Goal: Task Accomplishment & Management: Complete application form

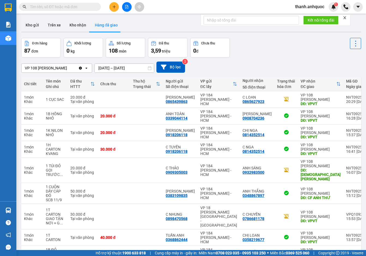
click at [82, 67] on icon "Clear value" at bounding box center [80, 68] width 3 height 3
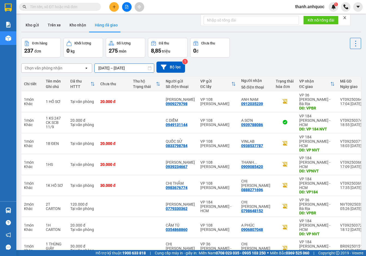
click at [139, 69] on input "10/09/2025 – 12/09/2025" at bounding box center [124, 68] width 59 height 9
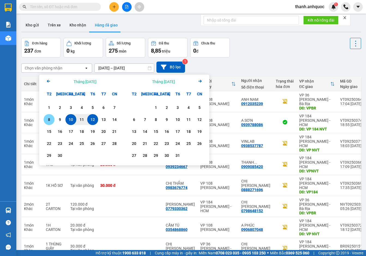
click at [49, 120] on div "8" at bounding box center [49, 119] width 8 height 7
click at [92, 119] on div "12" at bounding box center [93, 119] width 8 height 7
type input "08/09/2025 – 12/09/2025"
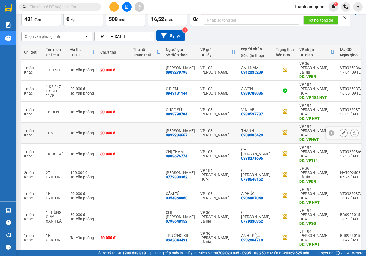
scroll to position [32, 0]
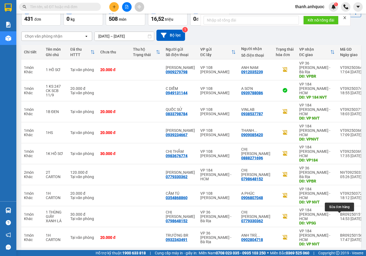
click at [342, 256] on icon at bounding box center [344, 259] width 4 height 4
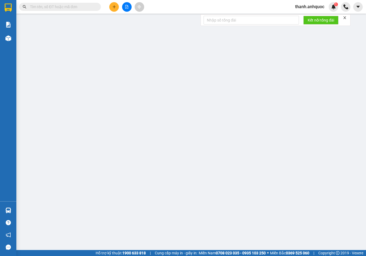
type input "0366867962"
type input "C THƯ"
type input "0978242813"
type input "A HOÀN"
type input "VPNVT"
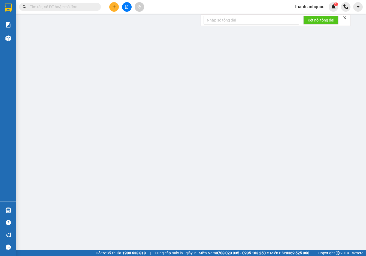
type input "20.000"
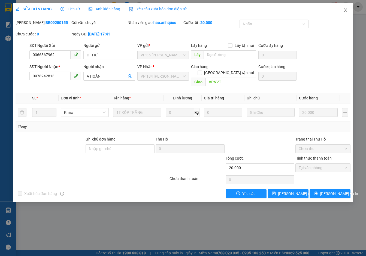
click at [347, 10] on icon "close" at bounding box center [346, 10] width 4 height 4
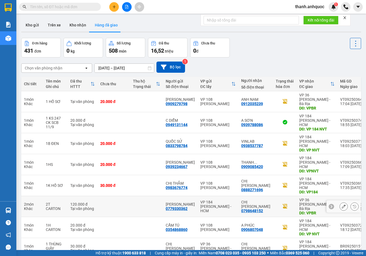
scroll to position [32, 0]
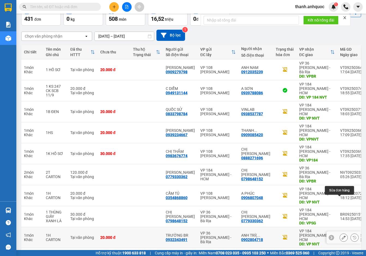
click at [342, 236] on icon at bounding box center [344, 238] width 4 height 4
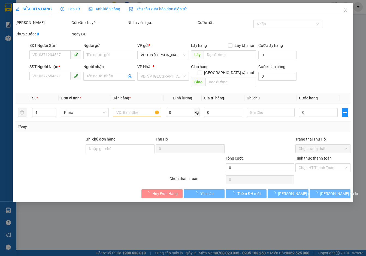
type input "0932343491"
type input "TRƯỜNG BR"
type input "0902804718"
type input "ANH TRÍ( TRƯỜNG)"
type input "VP NVT"
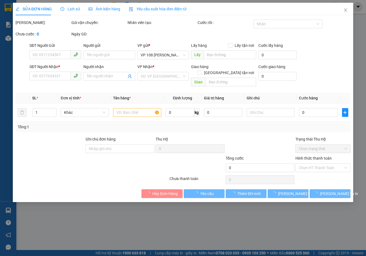
type input "TM 11/9 VP184 HẢO"
type input "20.000"
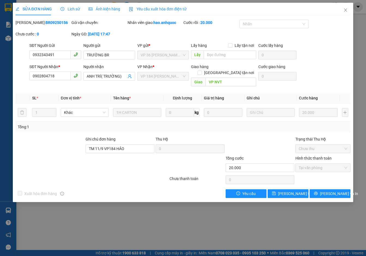
click at [169, 9] on span "Yêu cầu xuất hóa đơn điện tử" at bounding box center [158, 9] width 58 height 4
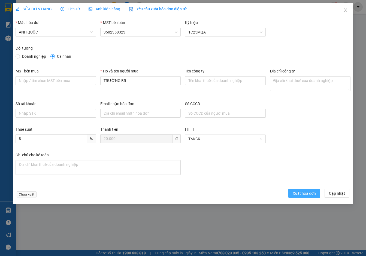
click at [307, 193] on span "Xuất hóa đơn" at bounding box center [304, 194] width 23 height 6
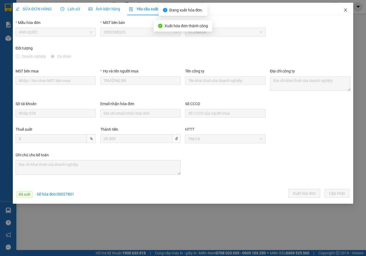
click at [345, 9] on icon "close" at bounding box center [346, 10] width 4 height 4
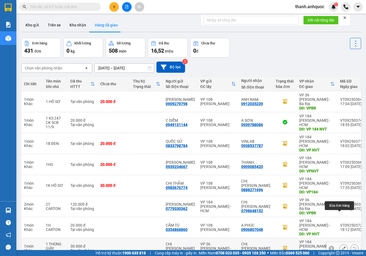
click at [342, 247] on icon at bounding box center [344, 249] width 4 height 4
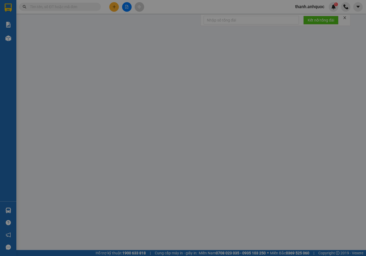
type input "0798648152"
type input "CHỊ HƯƠNG"
type input "0779330362"
type input "CHỊ VY"
type input "VPSG"
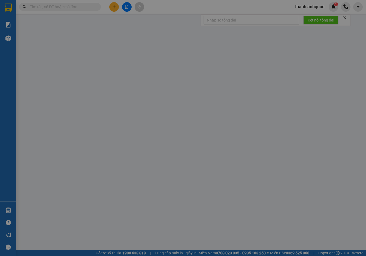
type input "30.000"
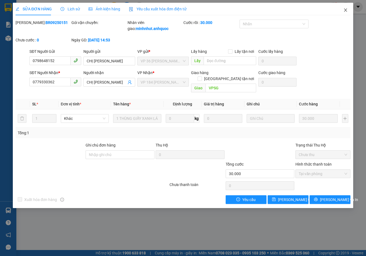
click at [345, 11] on icon "close" at bounding box center [346, 10] width 4 height 4
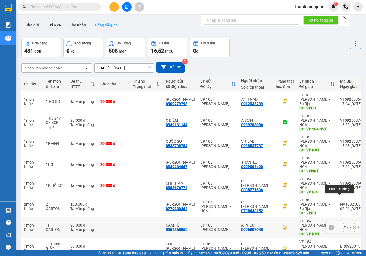
click at [342, 226] on icon at bounding box center [344, 228] width 4 height 4
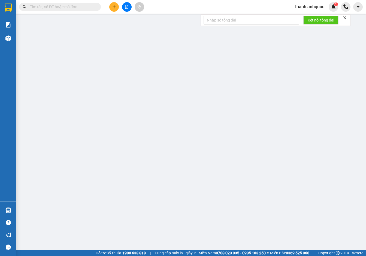
type input "0354868860"
type input "CẨM TÚ"
type input "0906807048"
type input "A PHÚC"
type input "VP NVT"
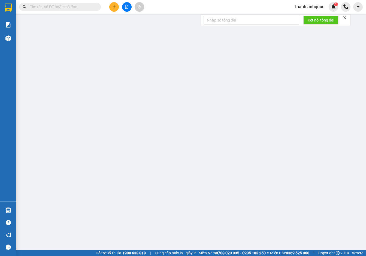
type input "20.000"
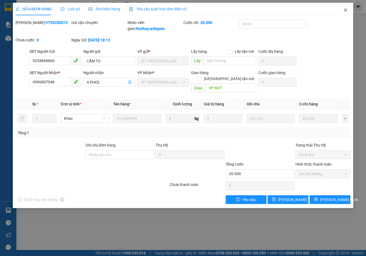
click at [345, 9] on icon "close" at bounding box center [346, 10] width 4 height 4
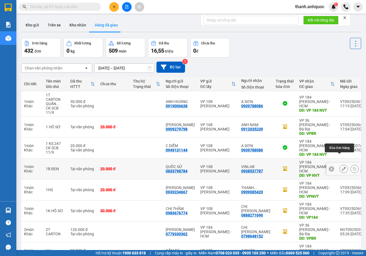
click at [342, 167] on icon at bounding box center [344, 169] width 4 height 4
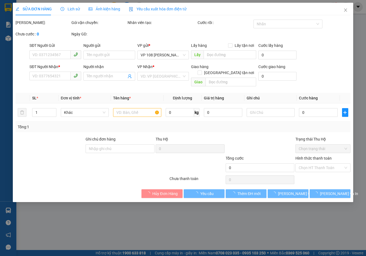
type input "0833798784"
type input "QUỐC SỬ"
type input "0938537787"
type input "VINLAB"
type input "VP NVT"
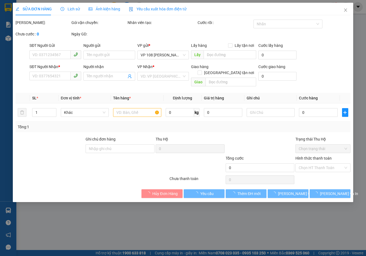
type input "TM 12/9 THỦY"
type input "20.000"
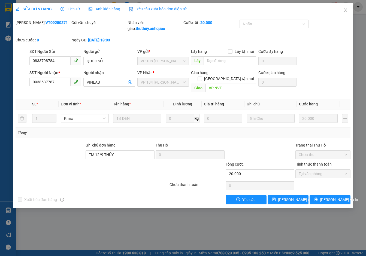
click at [158, 7] on span "Yêu cầu xuất hóa đơn điện tử" at bounding box center [158, 9] width 58 height 4
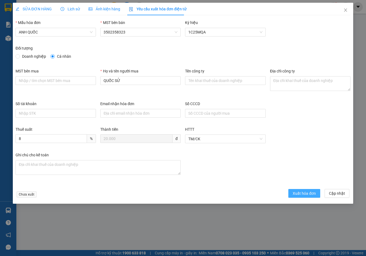
click at [306, 191] on span "Xuất hóa đơn" at bounding box center [304, 194] width 23 height 6
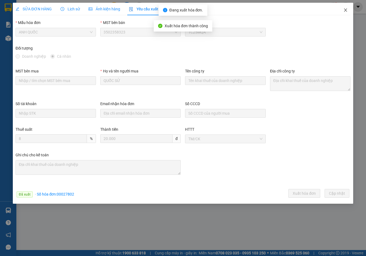
click at [345, 9] on icon "close" at bounding box center [346, 10] width 4 height 4
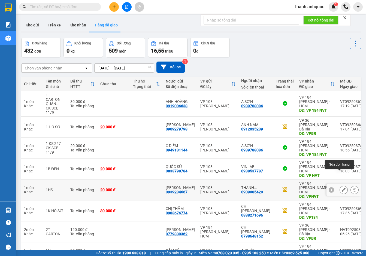
click at [342, 188] on icon at bounding box center [344, 190] width 4 height 4
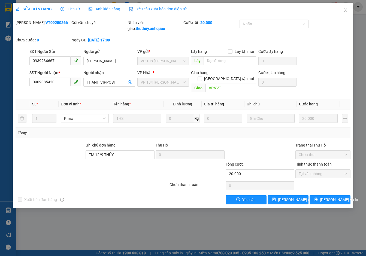
click at [153, 9] on span "Yêu cầu xuất hóa đơn điện tử" at bounding box center [158, 9] width 58 height 4
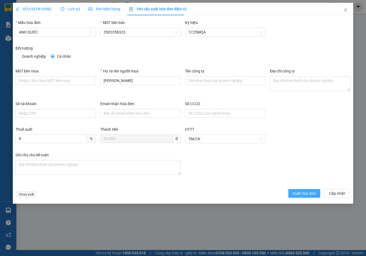
click at [299, 191] on span "Xuất hóa đơn" at bounding box center [304, 194] width 23 height 6
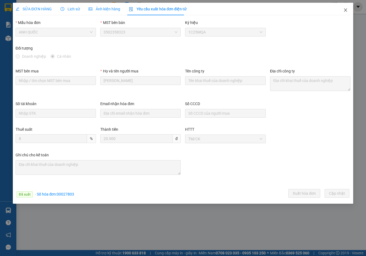
click at [346, 9] on icon "close" at bounding box center [346, 10] width 4 height 4
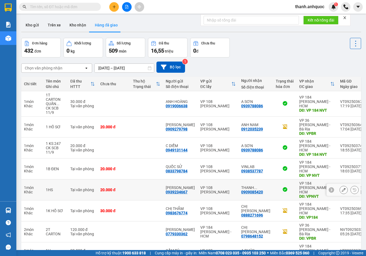
scroll to position [41, 0]
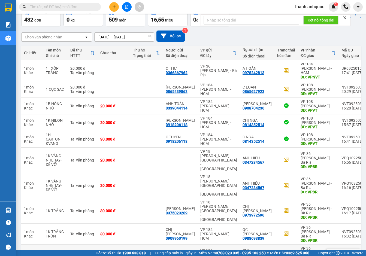
scroll to position [32, 0]
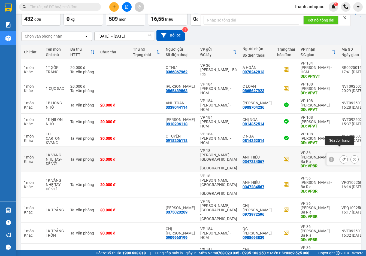
click at [342, 158] on icon at bounding box center [344, 160] width 4 height 4
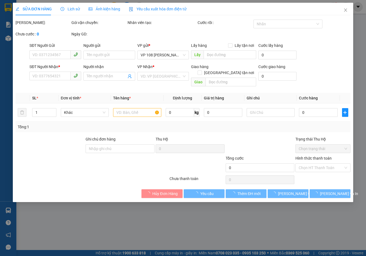
type input "0347284567"
type input "ANH HIẾU"
type input "VPBR"
type input "20.000"
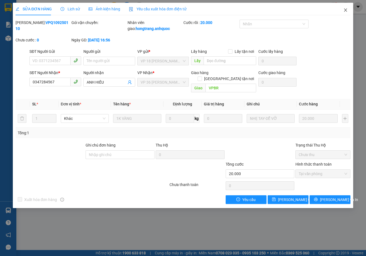
click at [345, 10] on icon "close" at bounding box center [346, 10] width 4 height 4
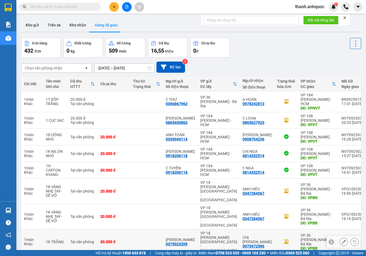
click at [342, 240] on icon at bounding box center [344, 242] width 4 height 4
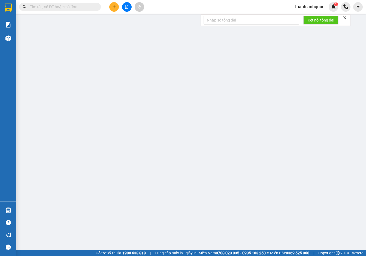
type input "0375023209"
type input "ANH HUY"
type input "0973972596"
type input "CHỊ TRANG"
type input "VPBR"
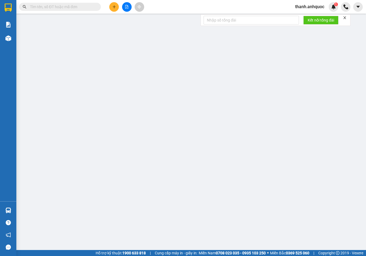
type input "30.000"
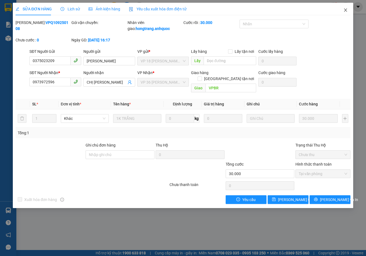
click at [347, 11] on icon "close" at bounding box center [346, 10] width 4 height 4
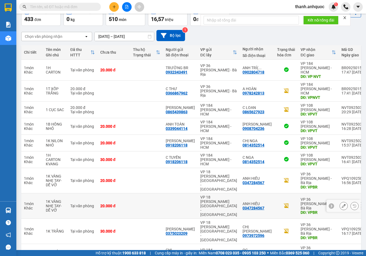
scroll to position [32, 0]
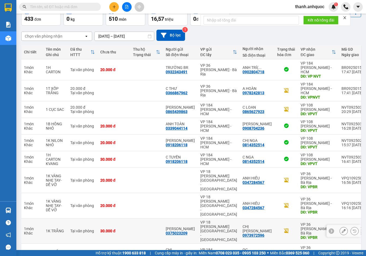
click at [340, 227] on button at bounding box center [344, 232] width 8 height 10
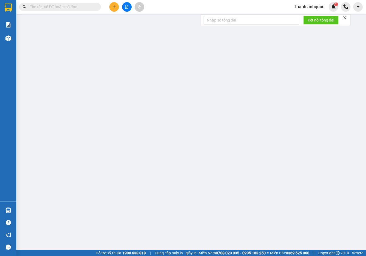
type input "0375023209"
type input "ANH HUY"
type input "0973972596"
type input "CHỊ TRANG"
type input "VPBR"
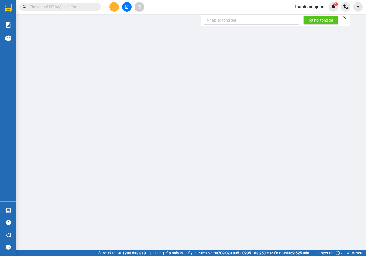
type input "30.000"
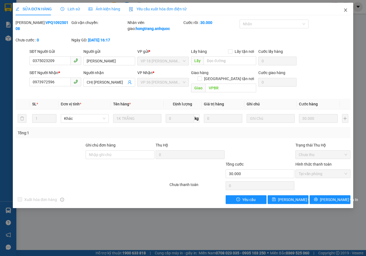
click at [345, 11] on icon "close" at bounding box center [346, 10] width 4 height 4
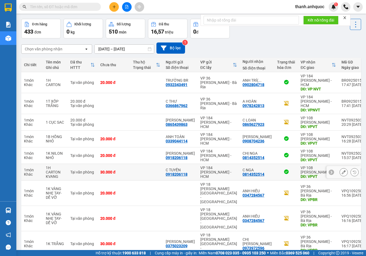
scroll to position [32, 0]
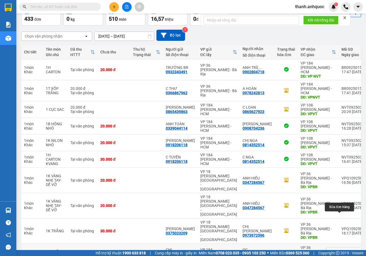
click at [342, 252] on icon at bounding box center [344, 254] width 4 height 4
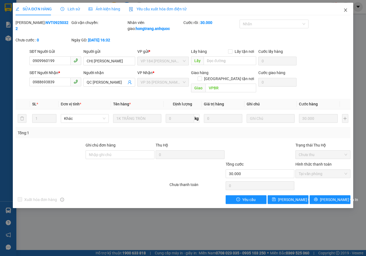
click at [345, 9] on icon "close" at bounding box center [346, 10] width 4 height 4
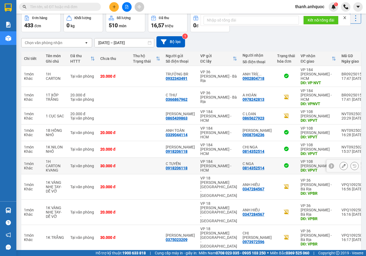
scroll to position [32, 0]
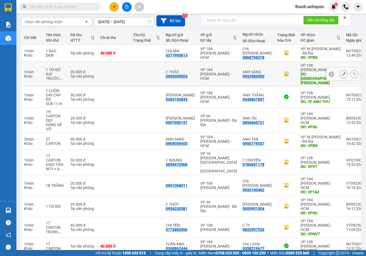
scroll to position [54, 0]
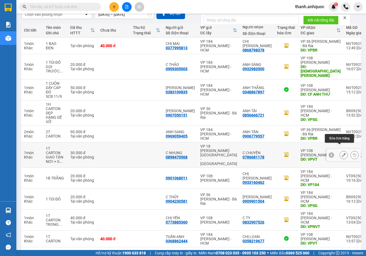
click at [340, 151] on button at bounding box center [344, 156] width 8 height 10
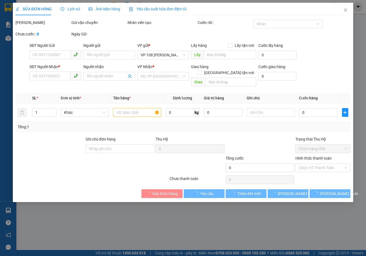
type input "0898470568"
type input "C NHUNG"
type input "0786681178"
type input "C CHUYỀN"
type input "VPVT"
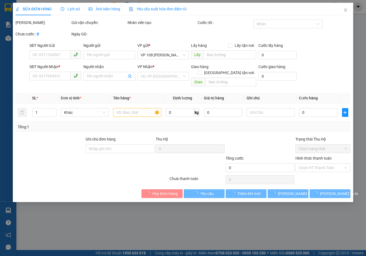
type input "TM 11/9 THANH, TXG"
type input "30.000"
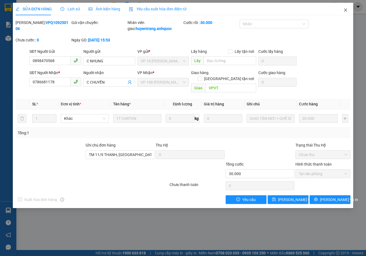
click at [347, 9] on icon "close" at bounding box center [345, 9] width 3 height 3
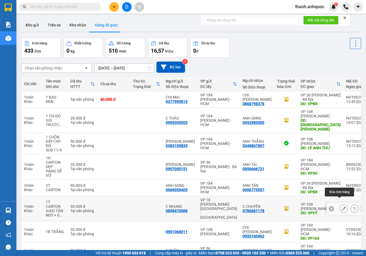
click at [342, 207] on icon at bounding box center [344, 209] width 4 height 4
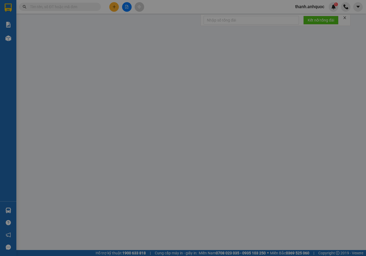
type input "0898470568"
type input "C NHUNG"
type input "0786681178"
type input "C CHUYỀN"
type input "VPVT"
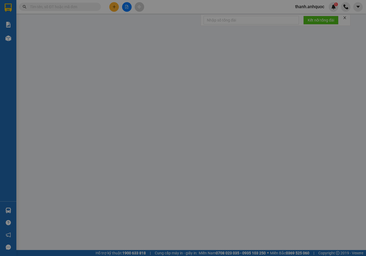
type input "TM 11/9 THANH, TXG"
type input "30.000"
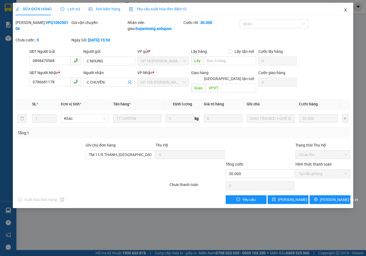
click at [346, 10] on icon "close" at bounding box center [346, 10] width 4 height 4
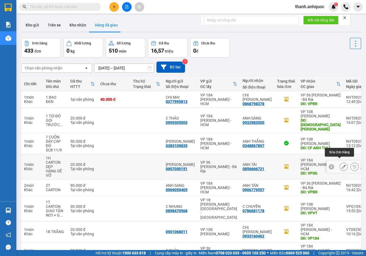
click at [342, 165] on icon at bounding box center [344, 167] width 4 height 4
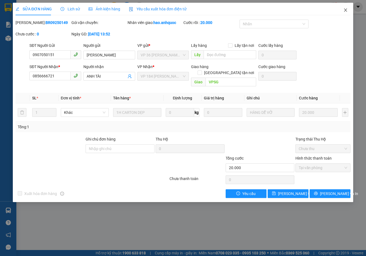
click at [346, 8] on icon "close" at bounding box center [346, 10] width 4 height 4
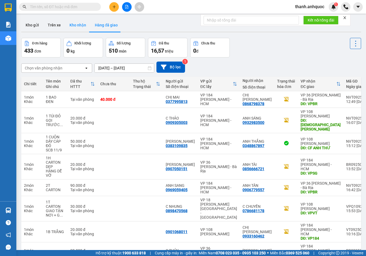
click at [78, 22] on button "Kho nhận" at bounding box center [77, 25] width 25 height 13
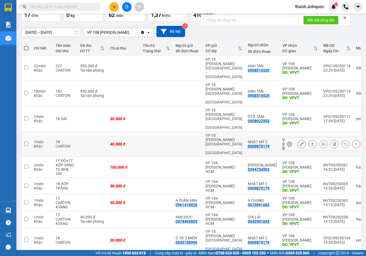
scroll to position [36, 0]
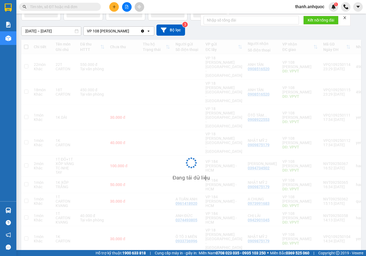
scroll to position [25, 0]
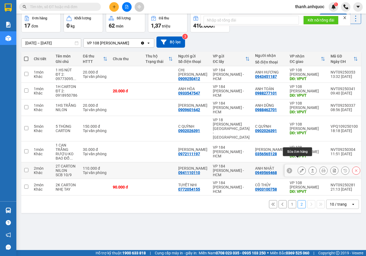
click at [300, 169] on icon at bounding box center [302, 171] width 4 height 4
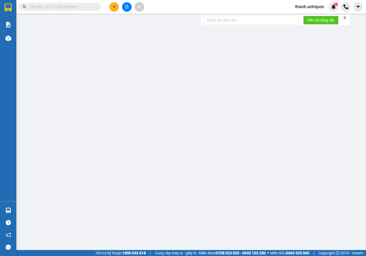
type input "0941110110"
type input "ANH TUẤN"
type input "0949569468"
type input "ANH NHẬT"
type input "VPVT"
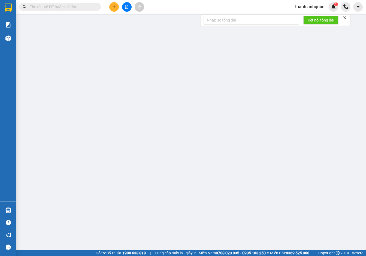
type input "110.000"
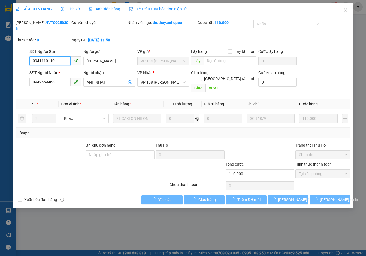
checkbox input "true"
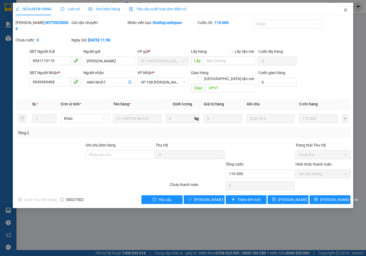
click at [346, 10] on icon "close" at bounding box center [346, 10] width 4 height 4
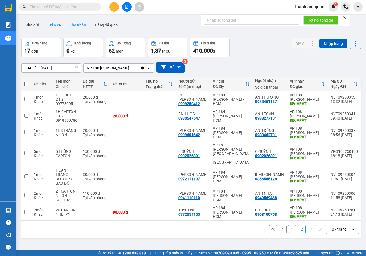
click at [60, 23] on button "Trên xe" at bounding box center [54, 25] width 22 height 13
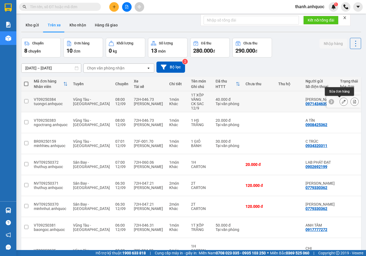
click at [340, 101] on button at bounding box center [344, 102] width 8 height 10
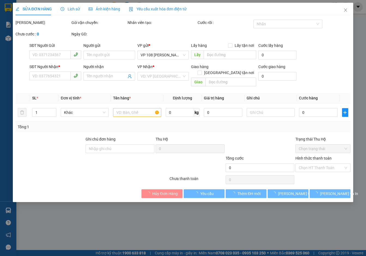
type input "0971434639"
type input "ANH QUANG"
type input "0911747215"
type input "CHỊ MAI"
type input "VP184"
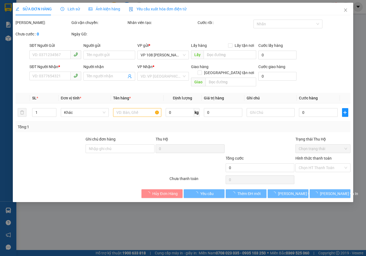
type input "40.000"
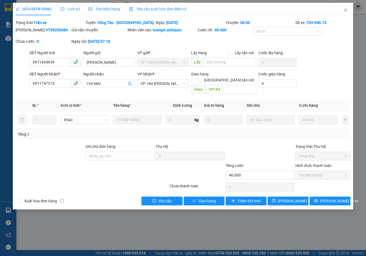
click at [153, 7] on span "Yêu cầu xuất hóa đơn điện tử" at bounding box center [158, 9] width 58 height 4
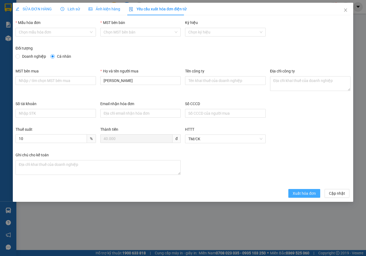
click at [300, 190] on button "Xuất hóa đơn" at bounding box center [304, 193] width 32 height 9
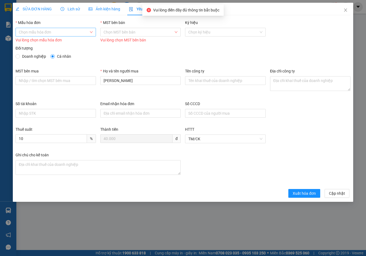
click at [67, 31] on input "Mẫu hóa đơn" at bounding box center [54, 32] width 70 height 8
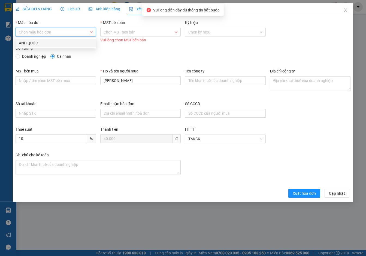
click at [68, 45] on div "ANH QUỐC" at bounding box center [56, 43] width 74 height 6
type input "8"
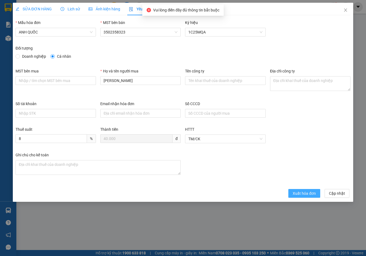
click at [297, 195] on span "Xuất hóa đơn" at bounding box center [304, 194] width 23 height 6
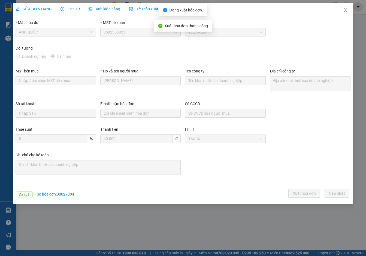
click at [347, 9] on icon "close" at bounding box center [345, 9] width 3 height 3
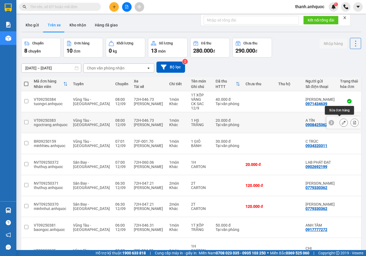
click at [342, 121] on icon at bounding box center [344, 123] width 4 height 4
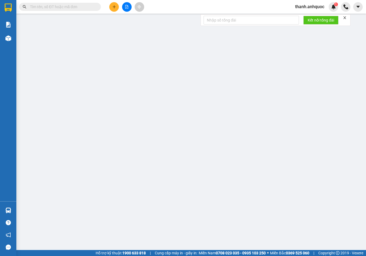
type input "0908425362"
type input "A TÍN"
type input "0366362156"
type input "C GIÀU"
type input "VP NVT"
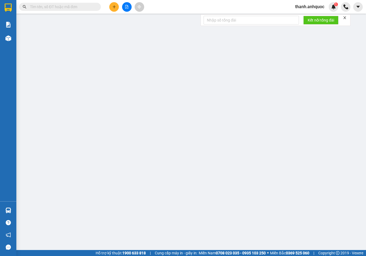
type input "20.000"
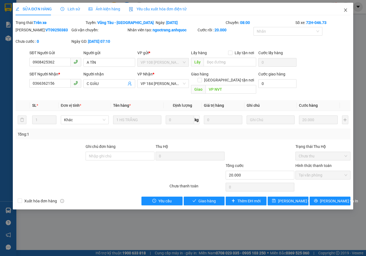
click at [345, 10] on icon "close" at bounding box center [346, 10] width 4 height 4
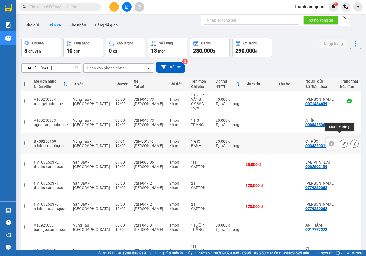
click at [342, 142] on icon at bounding box center [344, 144] width 4 height 4
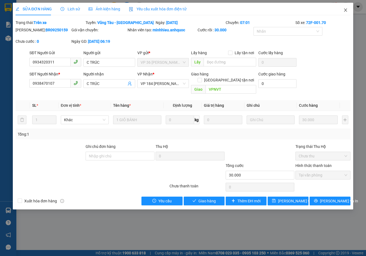
click at [346, 9] on icon "close" at bounding box center [346, 10] width 4 height 4
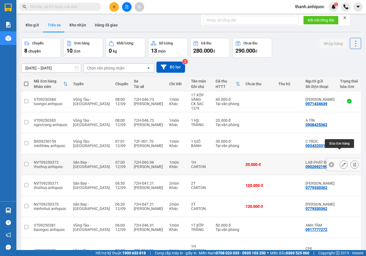
click at [342, 163] on icon at bounding box center [344, 165] width 4 height 4
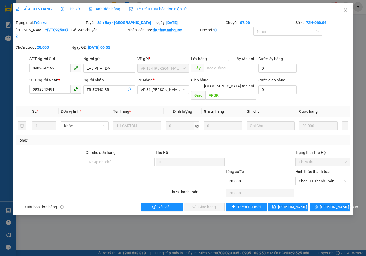
click at [344, 11] on icon "close" at bounding box center [346, 10] width 4 height 4
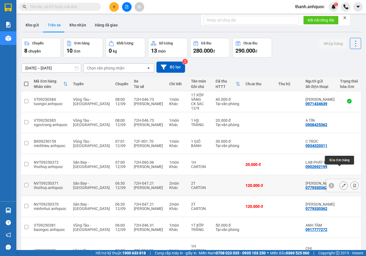
click at [342, 184] on icon at bounding box center [344, 186] width 4 height 4
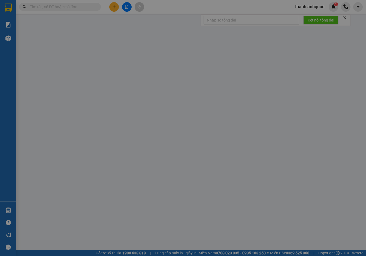
type input "0779330362"
type input "ANH TUẤN"
type input "0798648152"
type input "CHỊ HƯƠNG"
type input "VPBR"
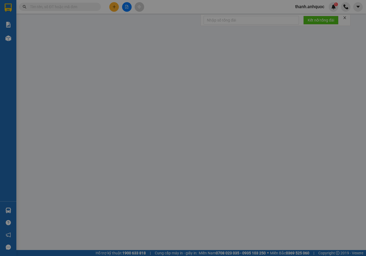
type input "120.000"
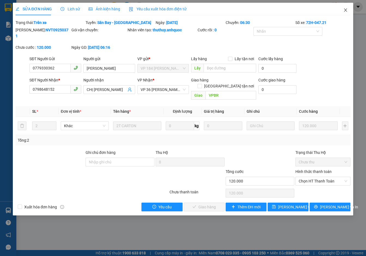
click at [346, 10] on icon "close" at bounding box center [345, 9] width 3 height 3
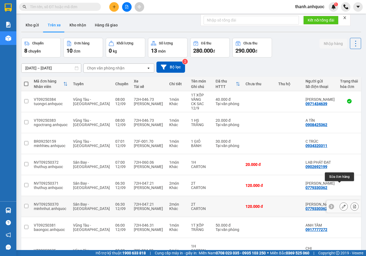
click at [342, 205] on icon at bounding box center [344, 207] width 4 height 4
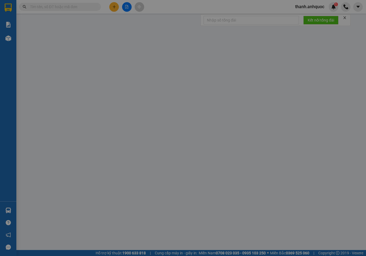
type input "0779330362"
type input "ANH TUẤN"
type input "0798648152"
type input "CHỊ HƯƠNG"
type input "VPBR"
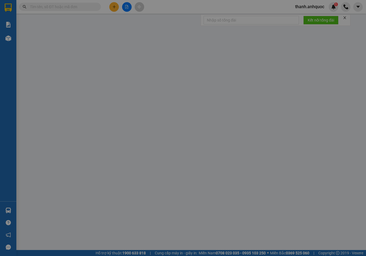
type input "TTTM VP"
type input "120.000"
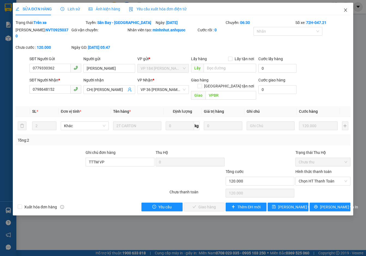
click at [345, 9] on icon "close" at bounding box center [346, 10] width 4 height 4
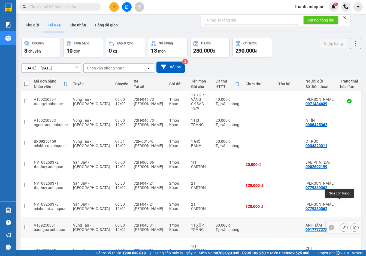
click at [340, 223] on button at bounding box center [344, 228] width 8 height 10
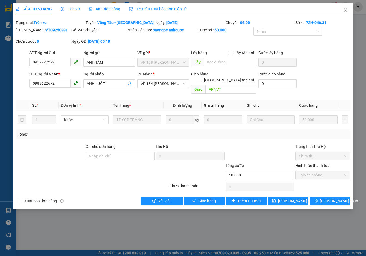
click at [345, 9] on icon "close" at bounding box center [346, 10] width 4 height 4
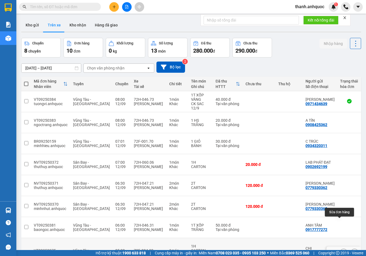
click at [342, 251] on icon at bounding box center [344, 253] width 4 height 4
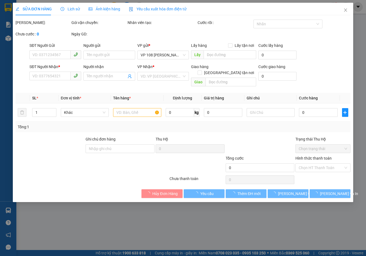
type input "0934140800"
type input "CHỊ THẢO"
type input "0784838000"
type input "CHỊ HUYỀN"
type input "VPQ1"
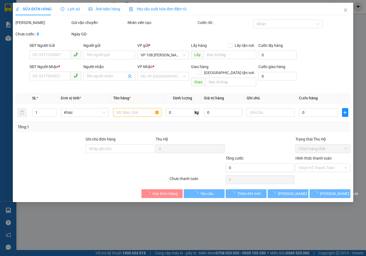
type input "30.000"
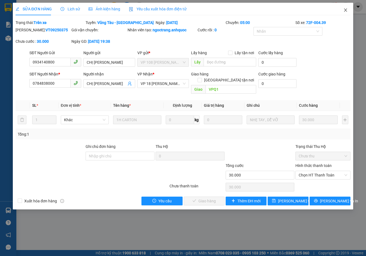
click at [345, 10] on icon "close" at bounding box center [345, 9] width 3 height 3
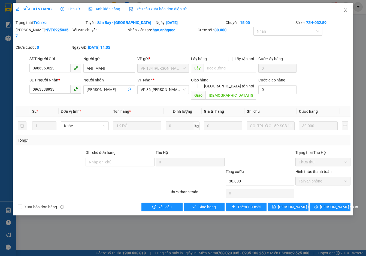
click at [348, 10] on span "Close" at bounding box center [345, 10] width 15 height 15
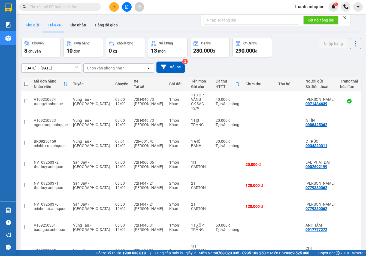
click at [34, 25] on button "Kho gửi" at bounding box center [32, 25] width 22 height 13
